Goal: Transaction & Acquisition: Book appointment/travel/reservation

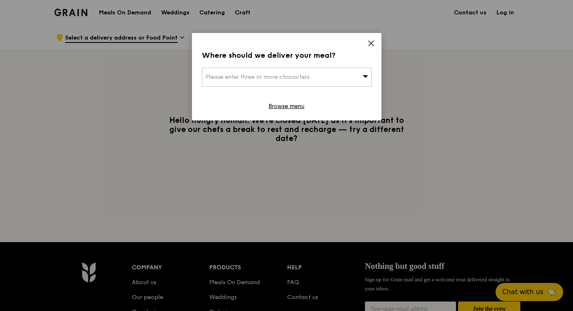
click at [373, 41] on icon at bounding box center [371, 43] width 5 height 5
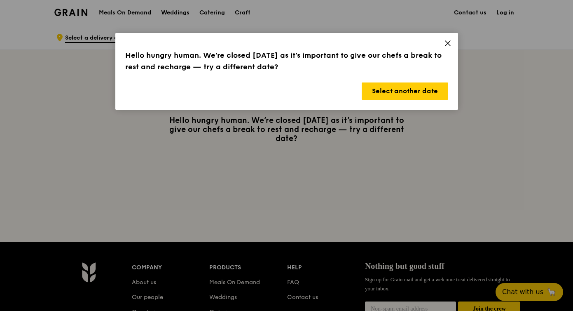
click at [450, 41] on icon at bounding box center [447, 43] width 5 height 5
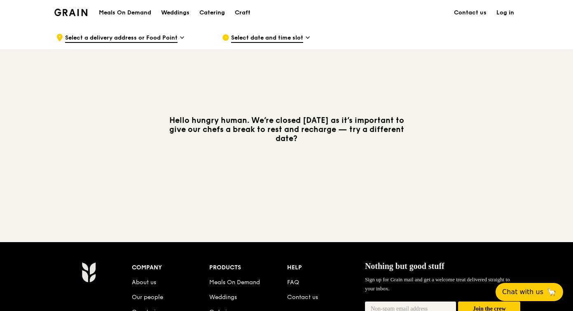
click at [114, 14] on h1 "Meals On Demand" at bounding box center [125, 13] width 52 height 8
click at [212, 15] on div "Catering" at bounding box center [212, 12] width 26 height 25
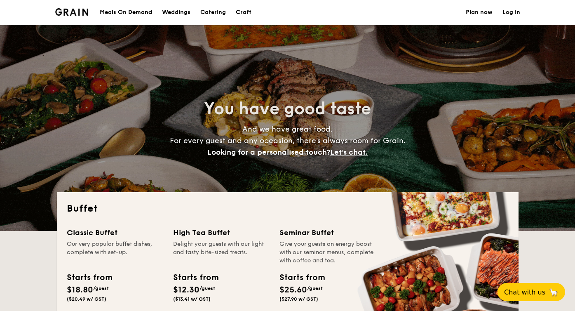
select select
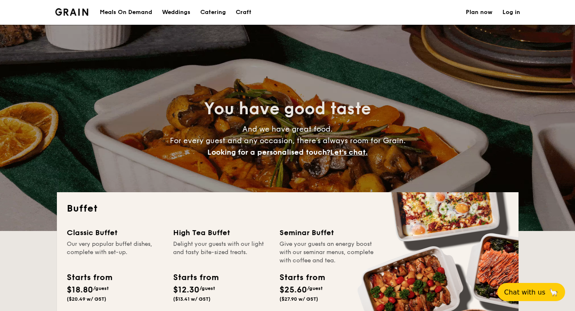
click at [125, 15] on div "Meals On Demand" at bounding box center [126, 12] width 52 height 25
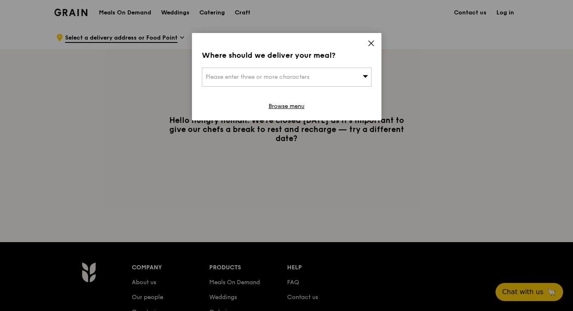
click at [363, 77] on icon at bounding box center [366, 76] width 6 height 6
click at [373, 43] on icon at bounding box center [371, 43] width 7 height 7
